Goal: Transaction & Acquisition: Purchase product/service

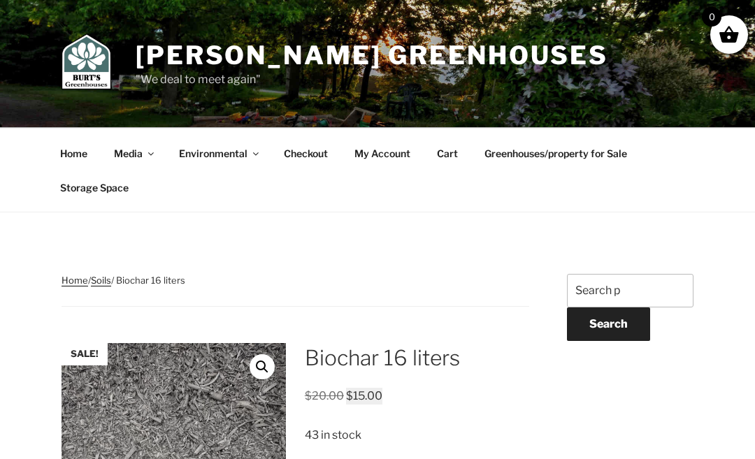
click at [86, 152] on link "Home" at bounding box center [74, 153] width 52 height 34
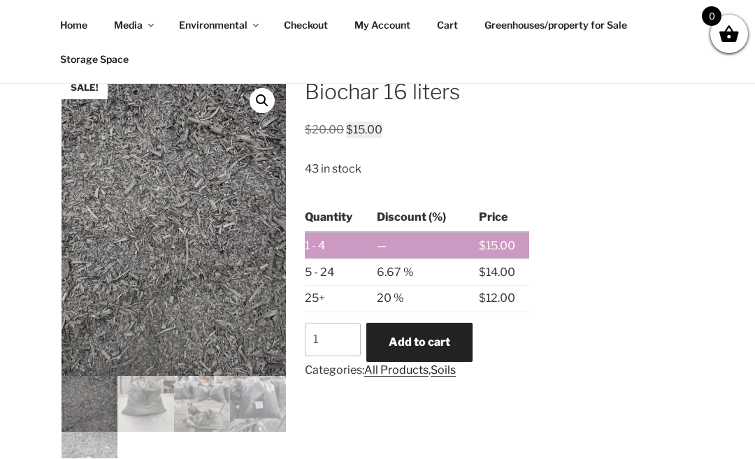
scroll to position [268, 0]
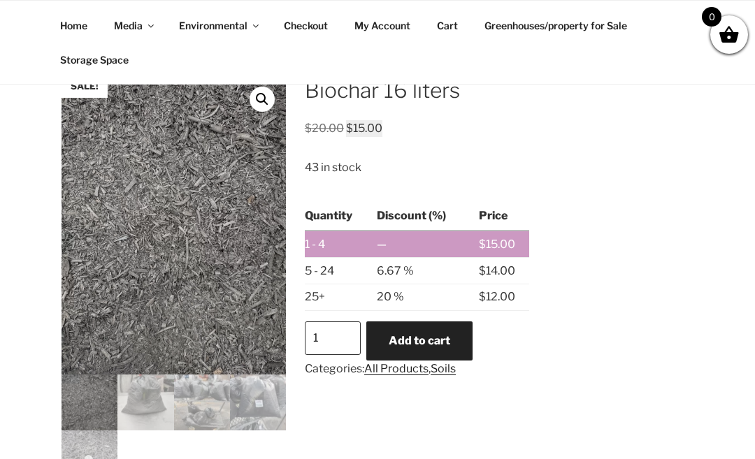
click at [342, 337] on input "1" at bounding box center [333, 338] width 56 height 34
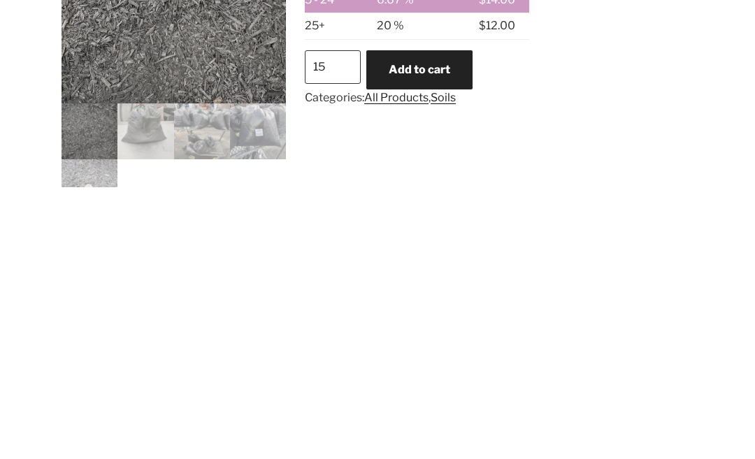
type input "1"
type input "5"
click at [442, 322] on button "Add to cart" at bounding box center [419, 341] width 106 height 39
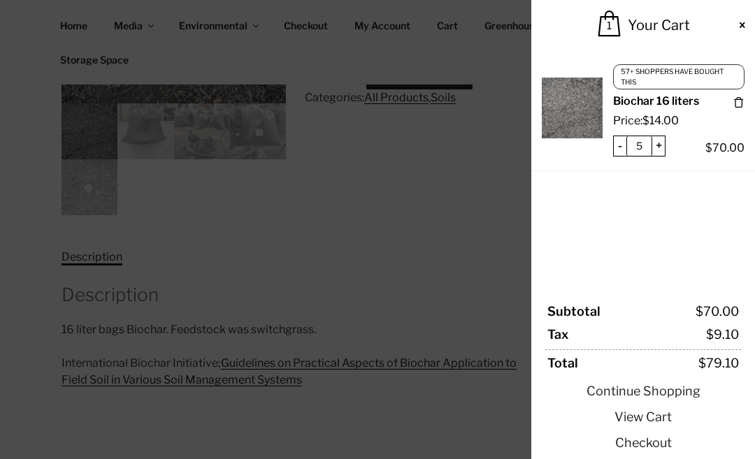
click at [650, 449] on link "Checkout" at bounding box center [643, 442] width 196 height 19
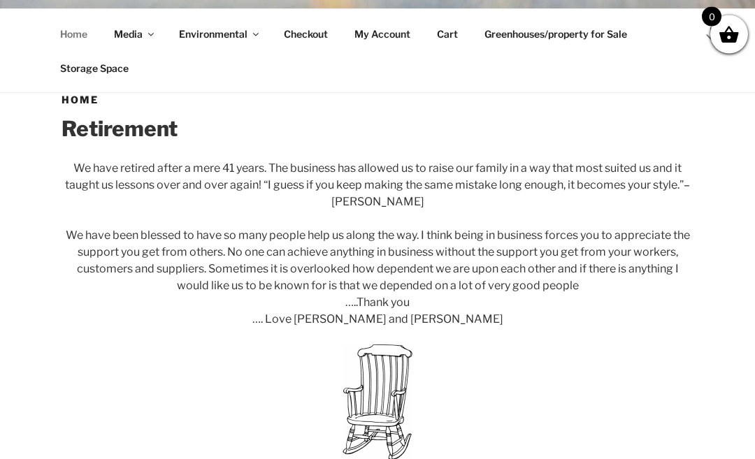
scroll to position [366, 0]
click at [66, 51] on link "Home" at bounding box center [74, 34] width 52 height 34
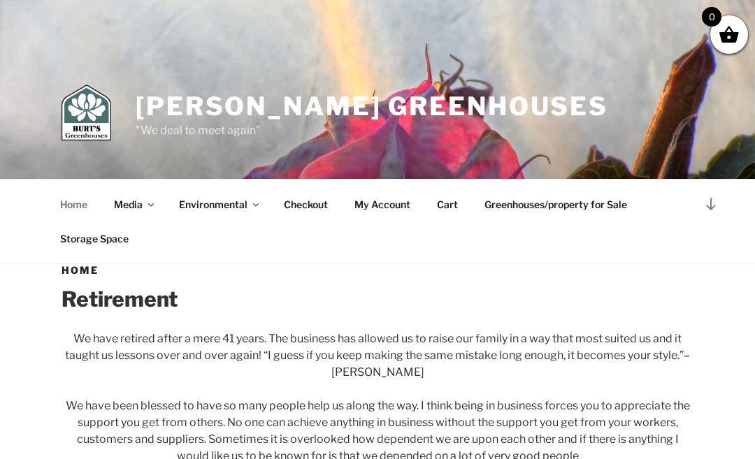
scroll to position [193, 0]
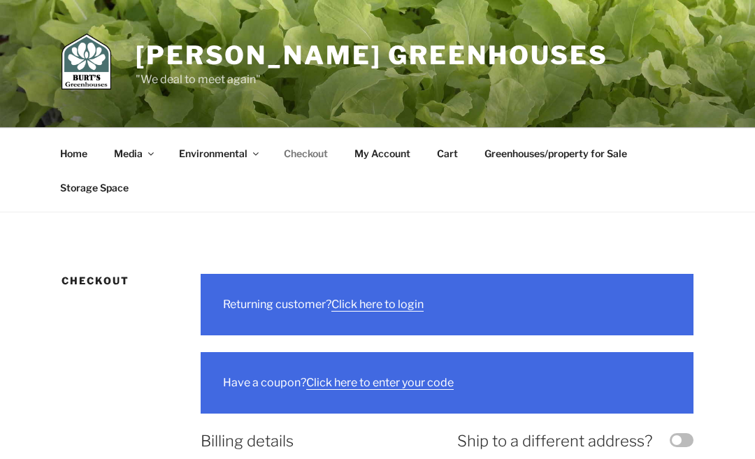
select select "ON"
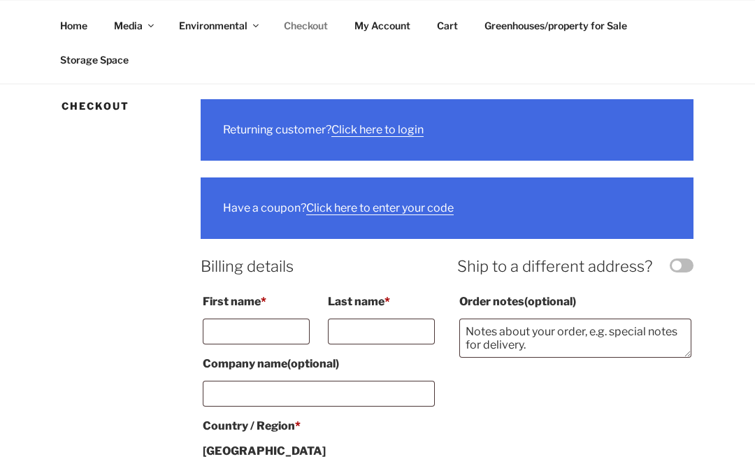
scroll to position [183, 0]
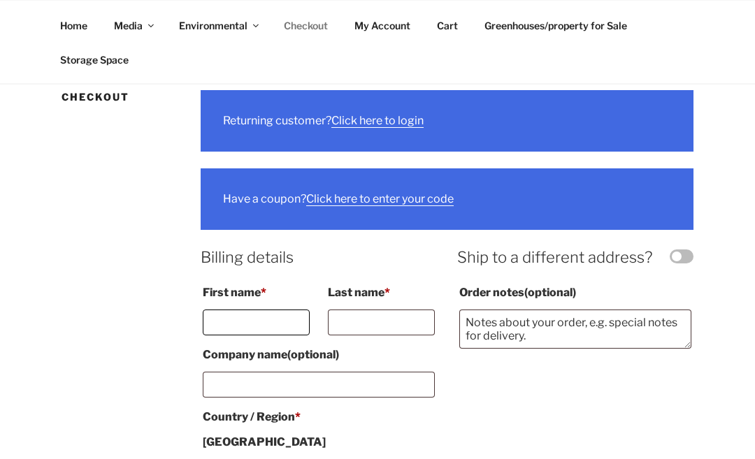
click at [263, 317] on input "First name *" at bounding box center [256, 323] width 107 height 26
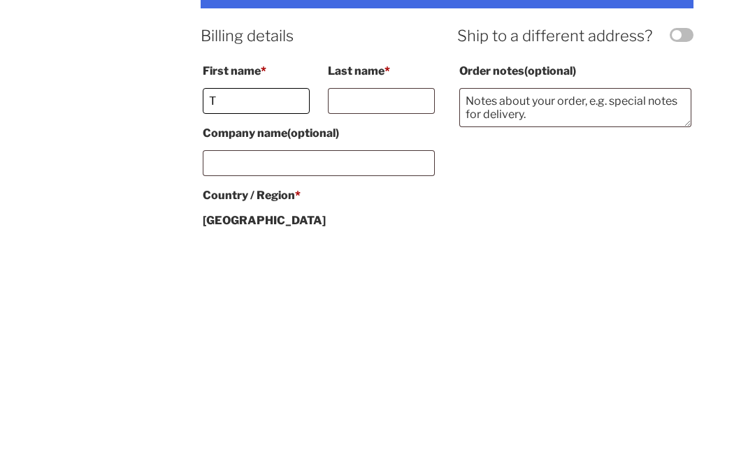
type input "T"
click at [404, 310] on input "Last name *" at bounding box center [381, 323] width 107 height 26
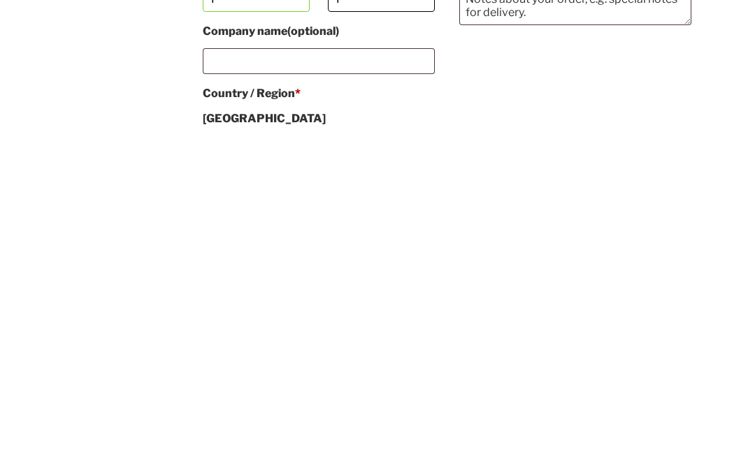
type input "T"
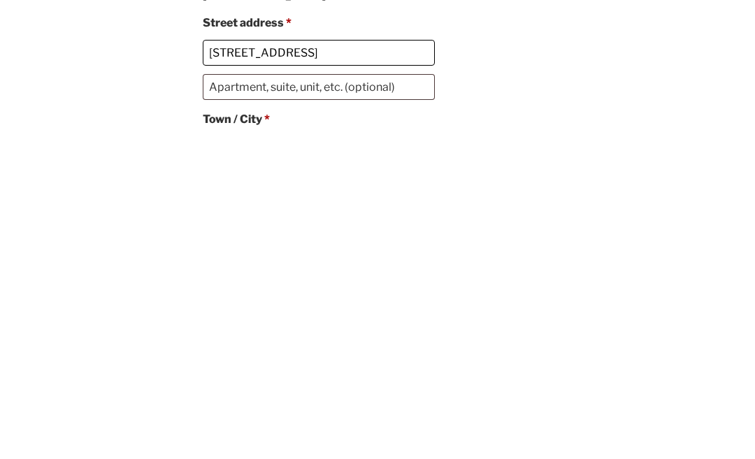
scroll to position [308, 0]
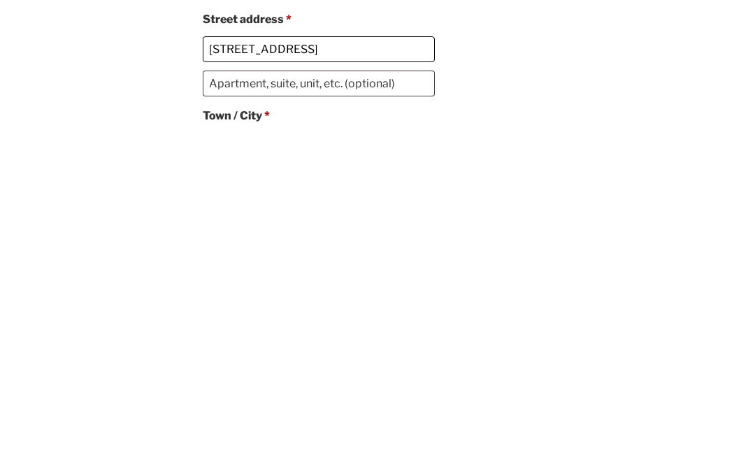
type input "28 braeside square"
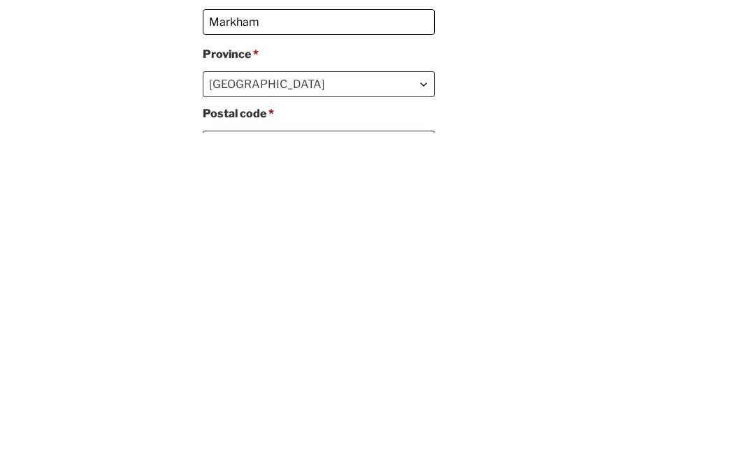
scroll to position [433, 0]
type input "Markham"
click at [282, 456] on input "Postal code *" at bounding box center [319, 469] width 232 height 26
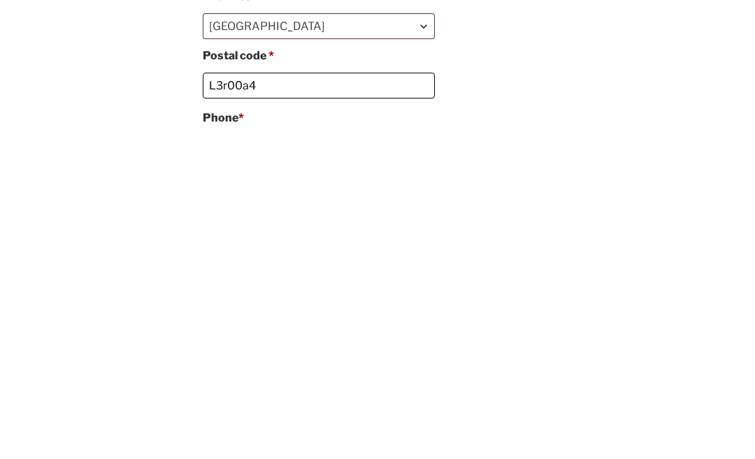
scroll to position [493, 0]
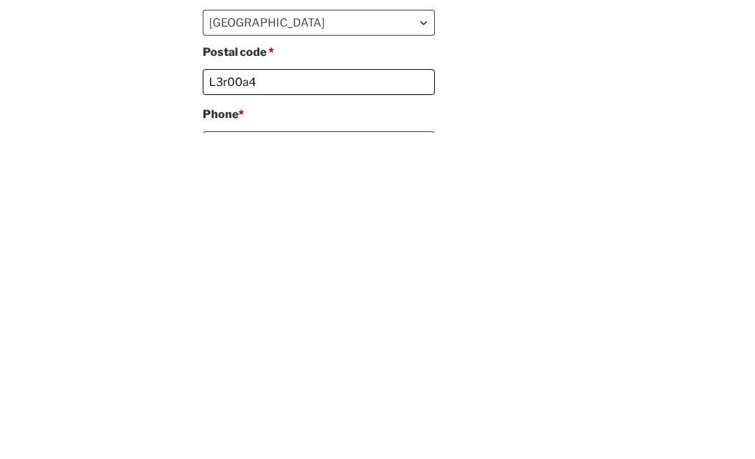
type input "L3r00a4"
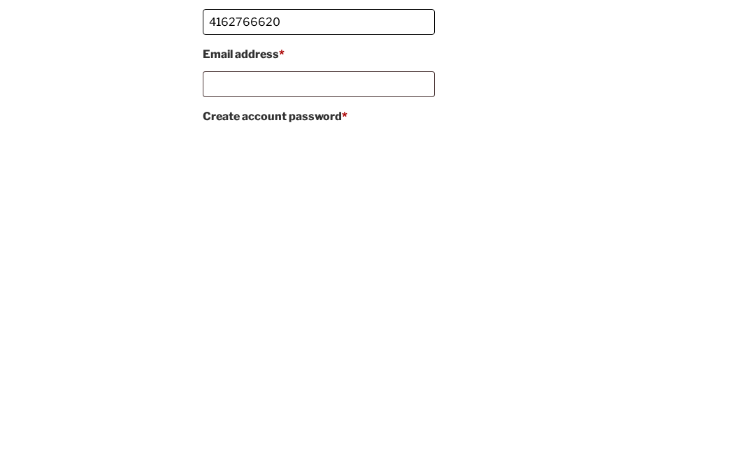
scroll to position [616, 0]
type input "4162766620"
click at [0, 131] on html "Skip to content Burt's Greenhouses "We deal to meet again" Menu Home Media Expa…" at bounding box center [377, 389] width 755 height 2010
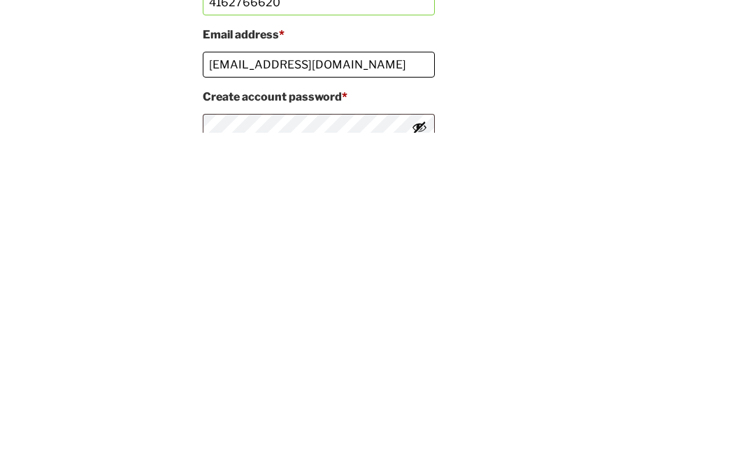
scroll to position [636, 0]
type input "tonber26@hotmai.com"
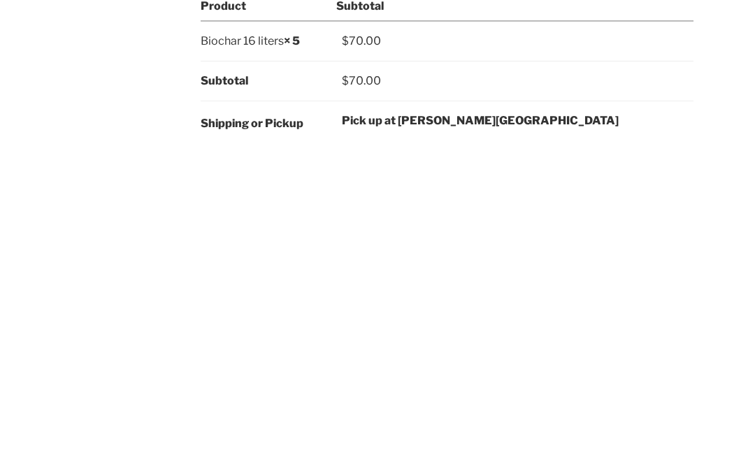
scroll to position [917, 0]
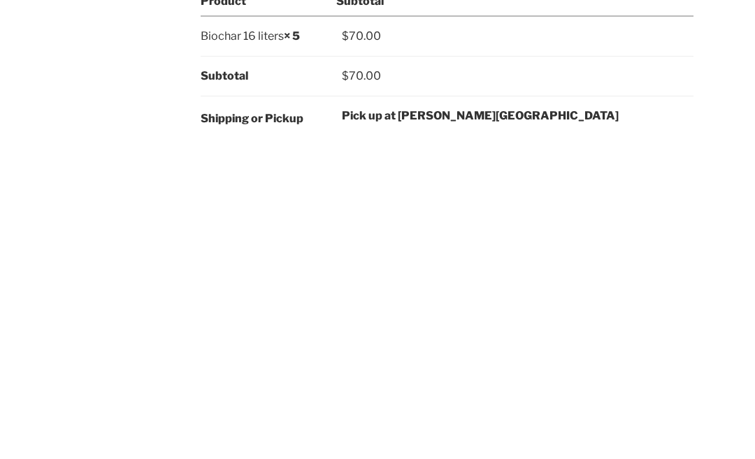
click at [298, 422] on th "Shipping" at bounding box center [269, 444] width 136 height 45
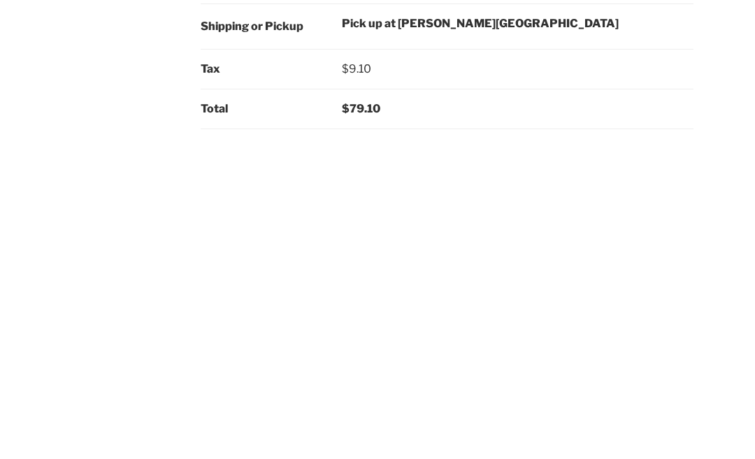
scroll to position [974, 0]
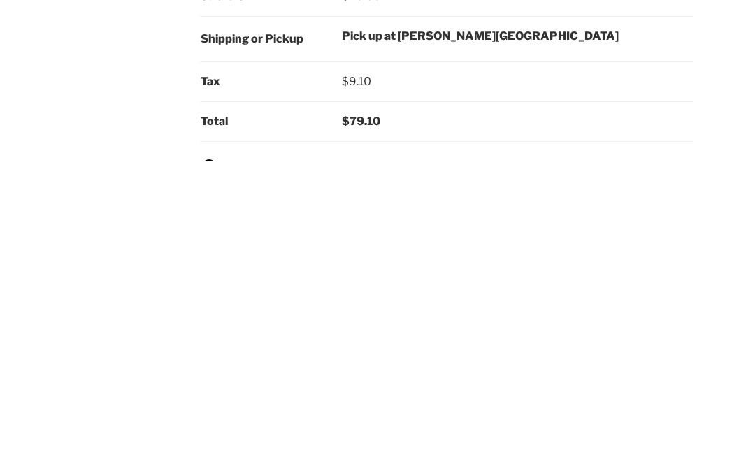
click at [291, 314] on th "Shipping" at bounding box center [269, 336] width 136 height 45
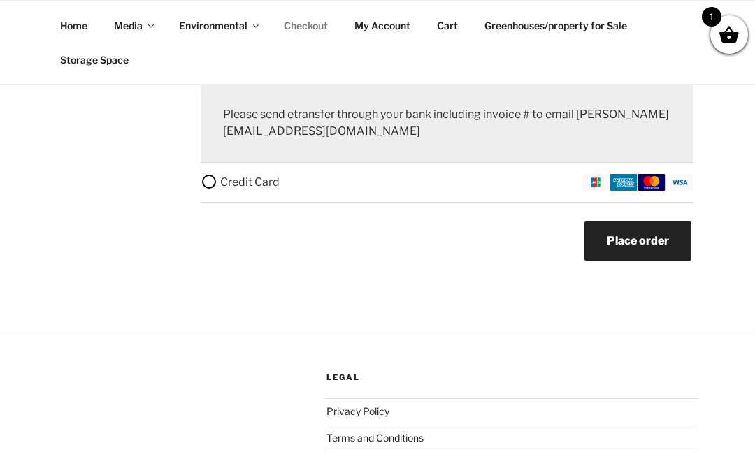
scroll to position [1374, 0]
click at [215, 191] on label "Credit Card" at bounding box center [447, 183] width 493 height 17
click at [0, 0] on input "Credit Card" at bounding box center [0, 0] width 0 height 0
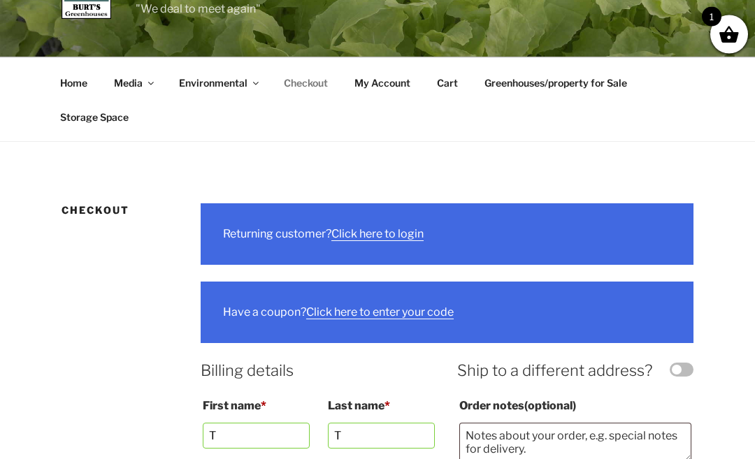
scroll to position [0, 0]
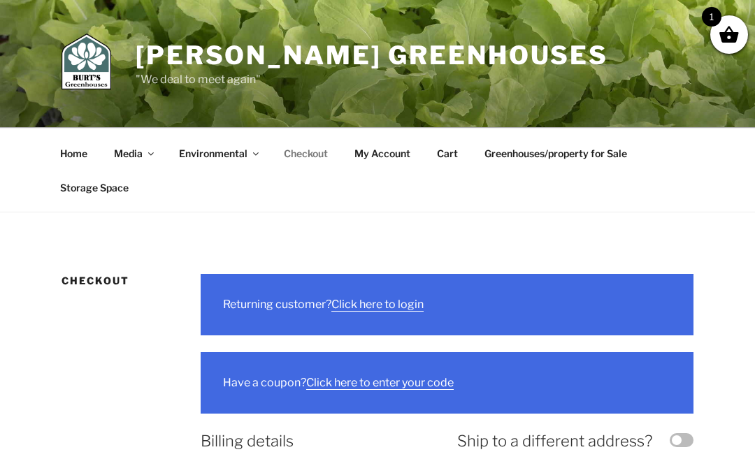
click at [82, 161] on link "Home" at bounding box center [74, 153] width 52 height 34
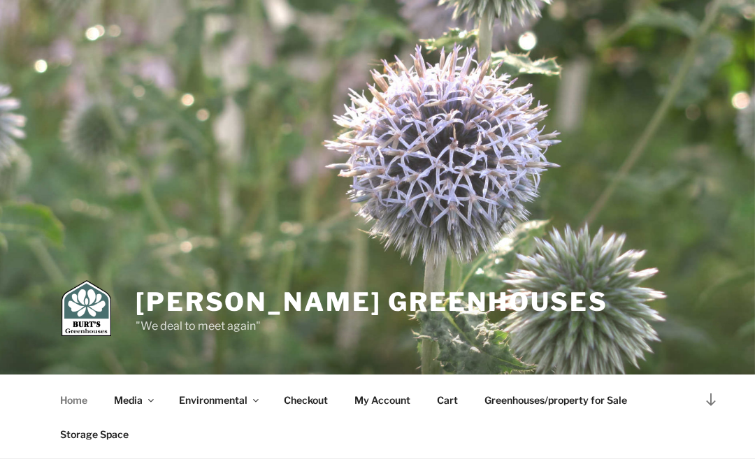
click at [635, 170] on img at bounding box center [377, 229] width 755 height 459
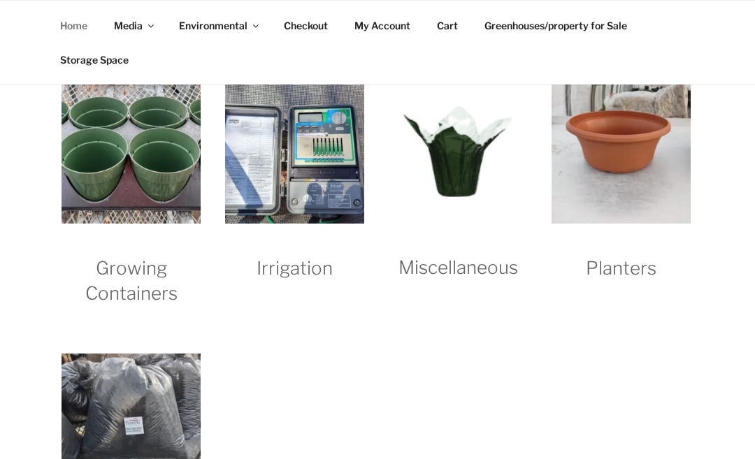
scroll to position [1418, 0]
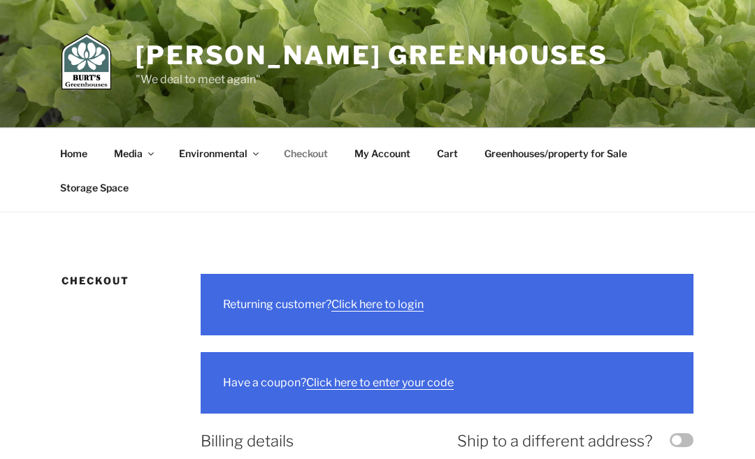
select select "ON"
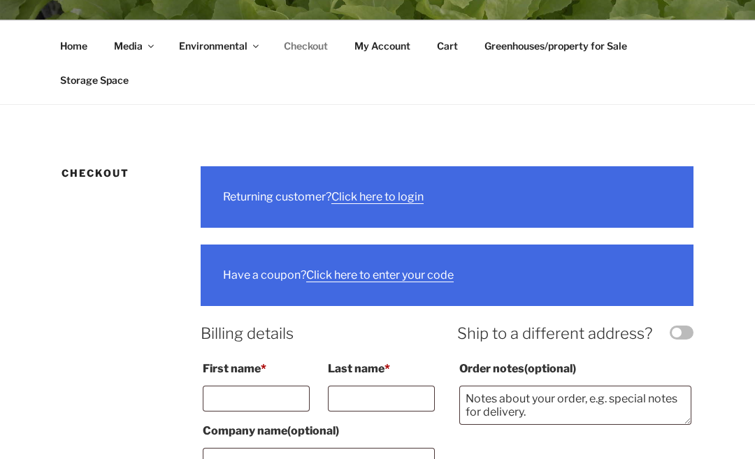
scroll to position [107, 0]
